Goal: Transaction & Acquisition: Purchase product/service

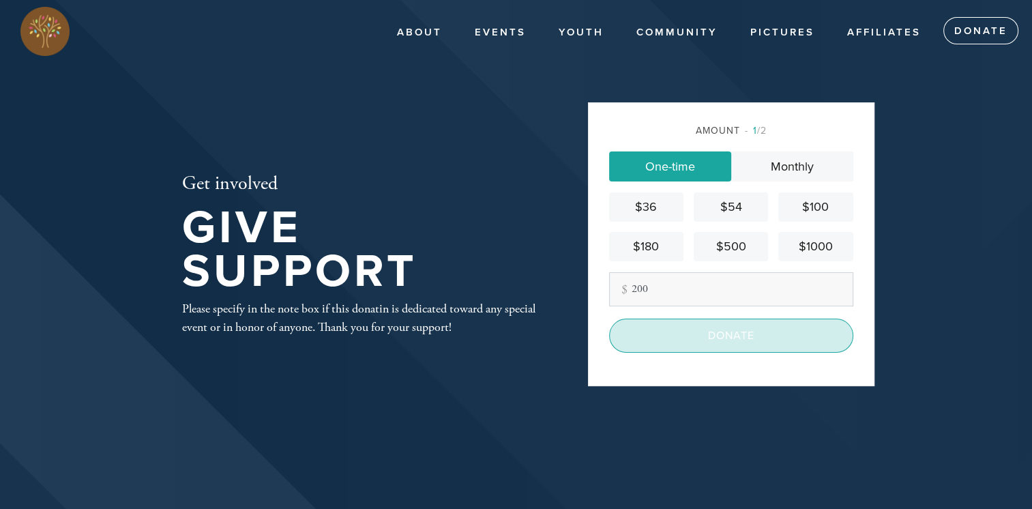
type input "200"
click at [720, 332] on input "Donate" at bounding box center [731, 336] width 244 height 34
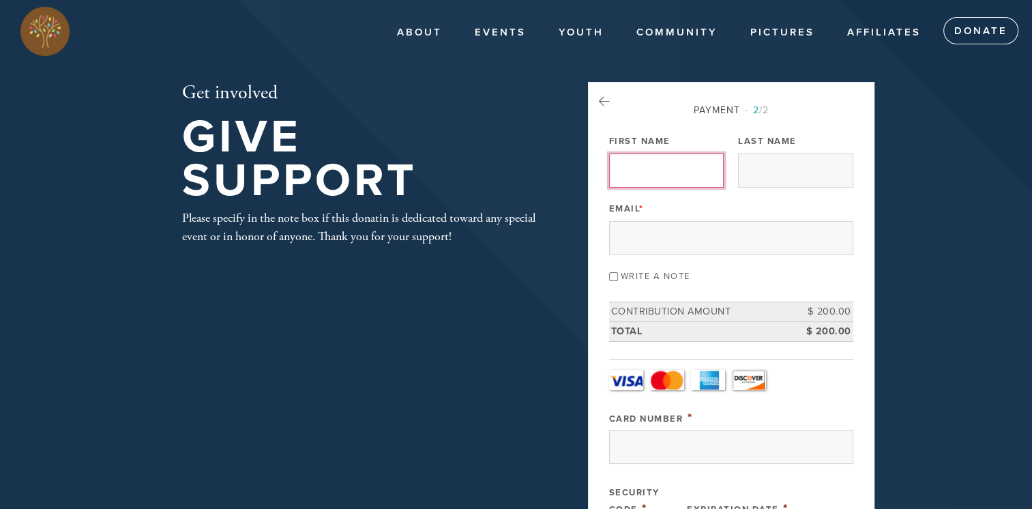
click at [688, 177] on input "First Name" at bounding box center [666, 170] width 115 height 34
type input "[PERSON_NAME]"
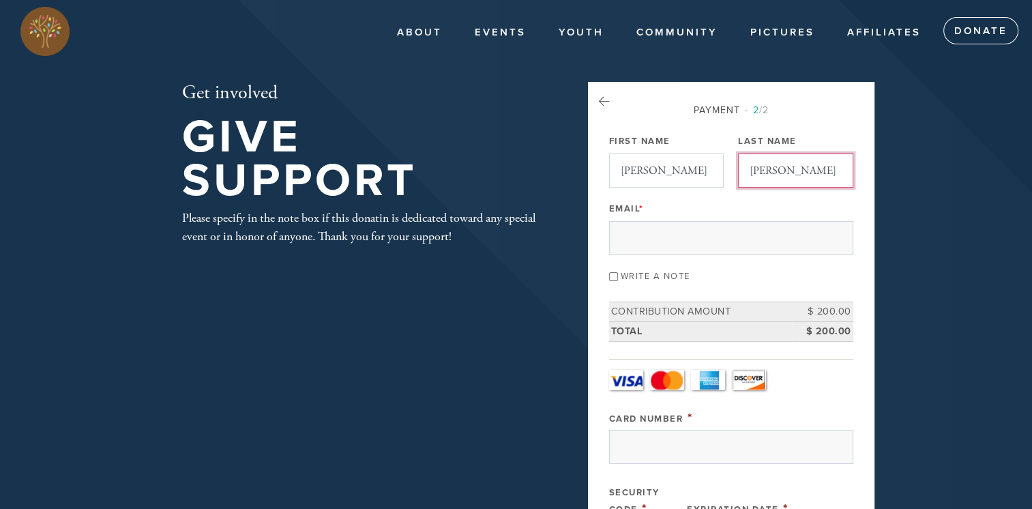
type input "[PERSON_NAME]"
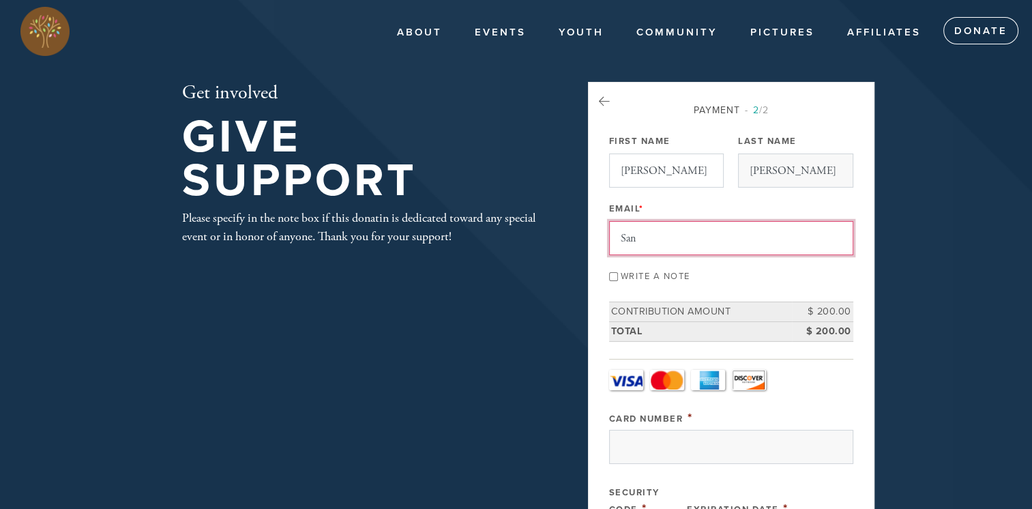
type input "[EMAIL_ADDRESS][DOMAIN_NAME]"
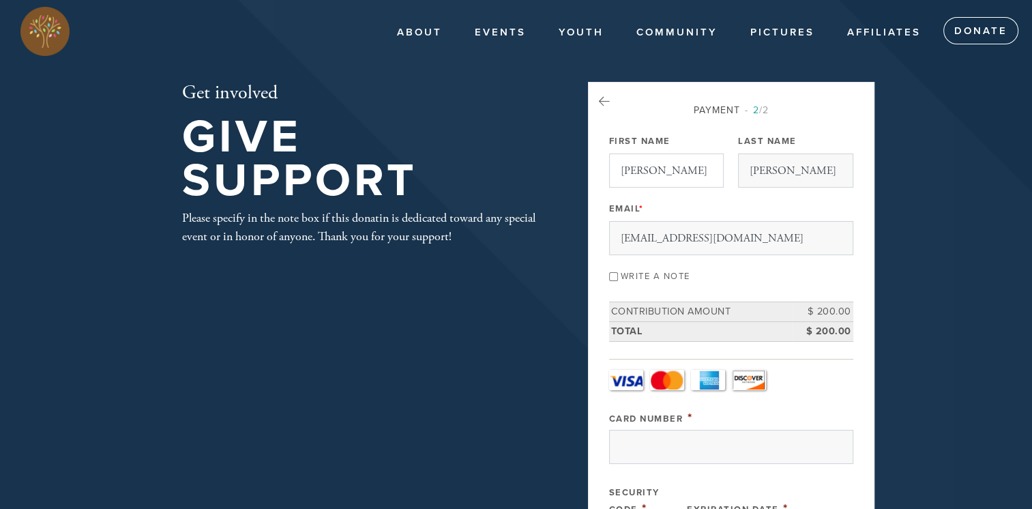
click at [609, 272] on input "Write a note" at bounding box center [613, 276] width 9 height 9
checkbox input "true"
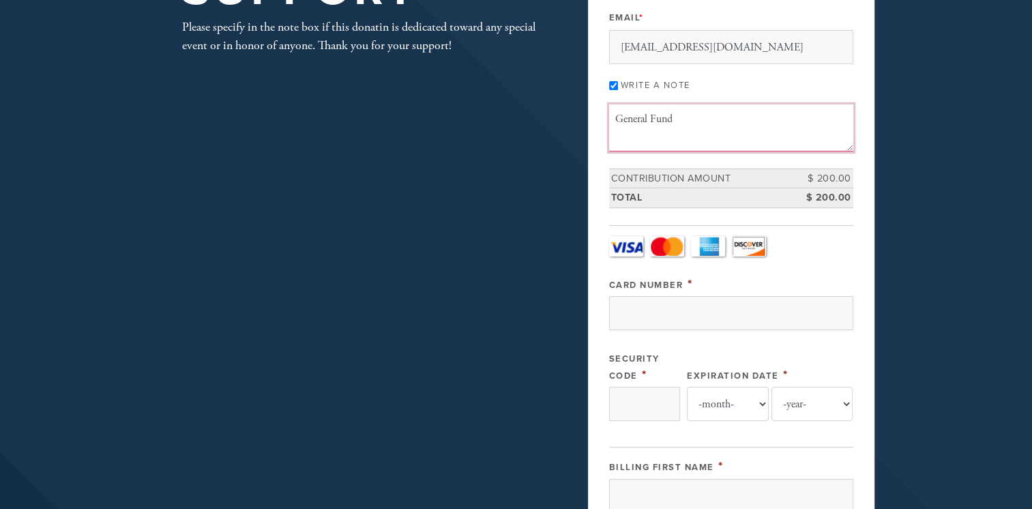
scroll to position [193, 0]
type textarea "General Fund"
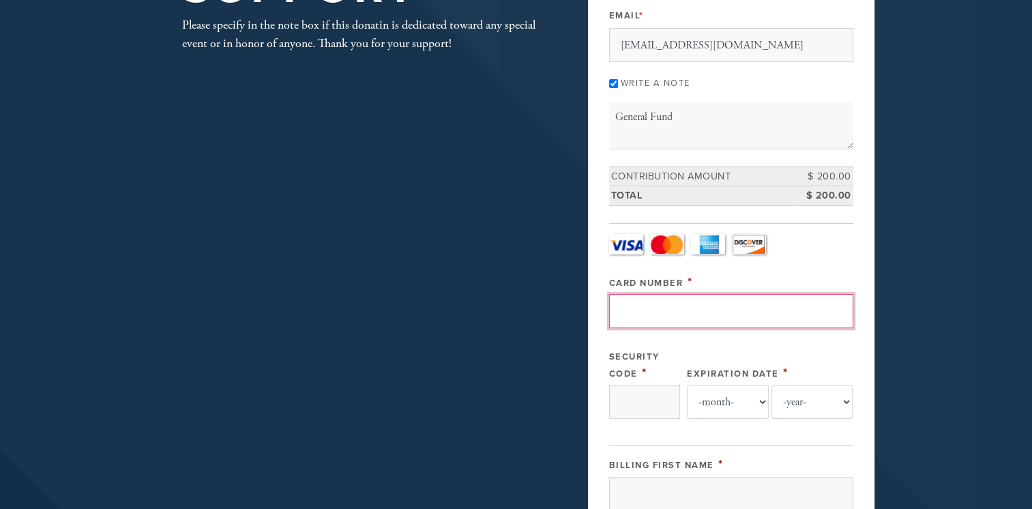
click at [718, 307] on input "Card Number" at bounding box center [731, 311] width 244 height 34
